Goal: Task Accomplishment & Management: Manage account settings

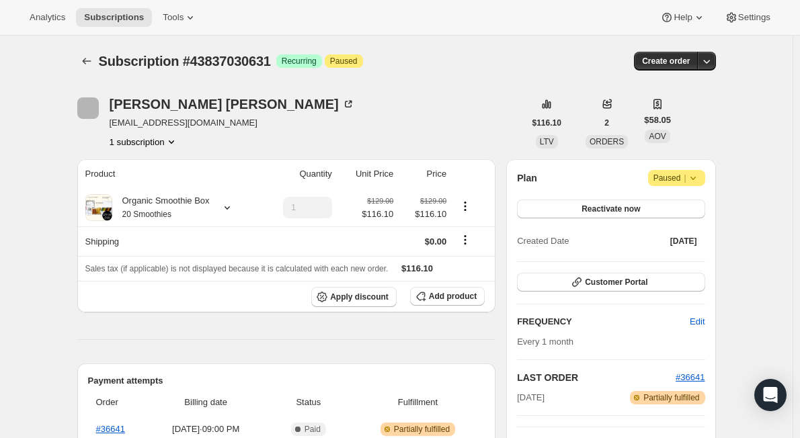
click at [339, 110] on div "Christine Phillips themightytruffle@gmail.com 1 subscription" at bounding box center [300, 122] width 447 height 51
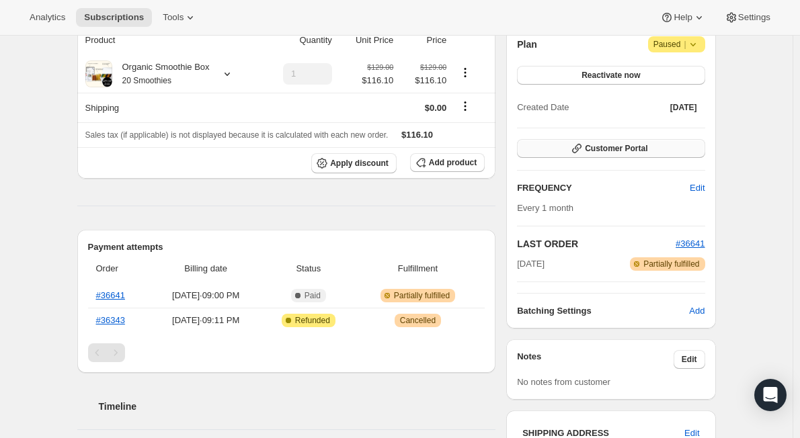
scroll to position [134, 0]
copy link "#36641"
drag, startPoint x: 116, startPoint y: 301, endPoint x: 98, endPoint y: 297, distance: 18.6
click at [98, 297] on th "#36641" at bounding box center [119, 295] width 62 height 24
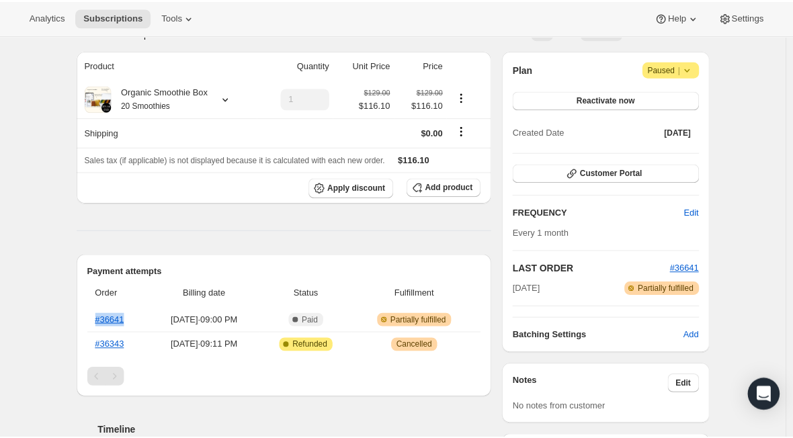
scroll to position [202, 0]
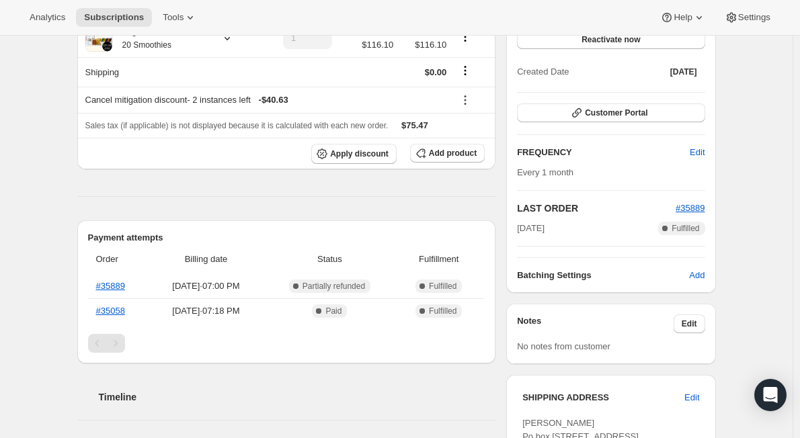
scroll to position [269, 0]
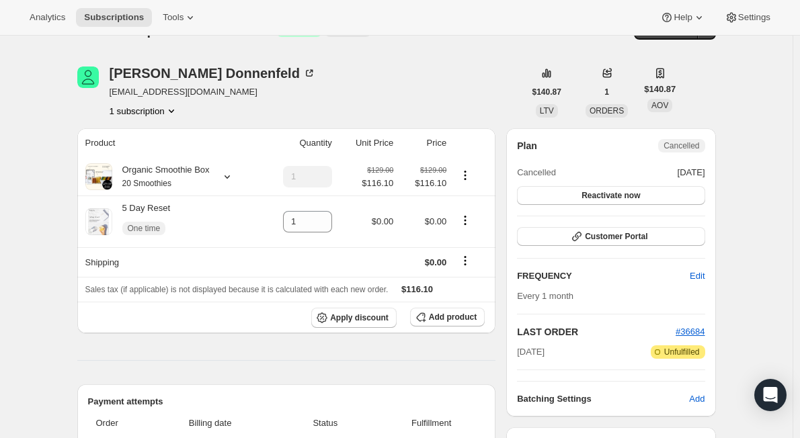
scroll to position [30, 0]
click at [167, 108] on button "1 subscription" at bounding box center [144, 111] width 69 height 13
click at [366, 73] on div "[PERSON_NAME] [EMAIL_ADDRESS][DOMAIN_NAME] 1 subscription" at bounding box center [300, 92] width 447 height 51
